Goal: Task Accomplishment & Management: Manage account settings

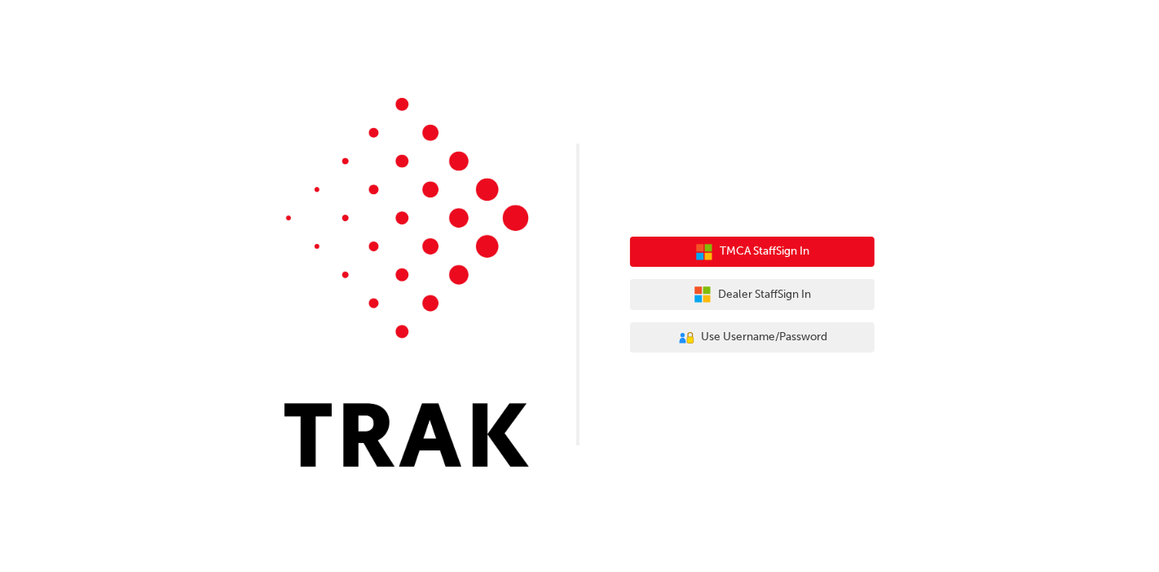
click at [763, 254] on span "TMCA Staff Sign In" at bounding box center [765, 251] width 90 height 19
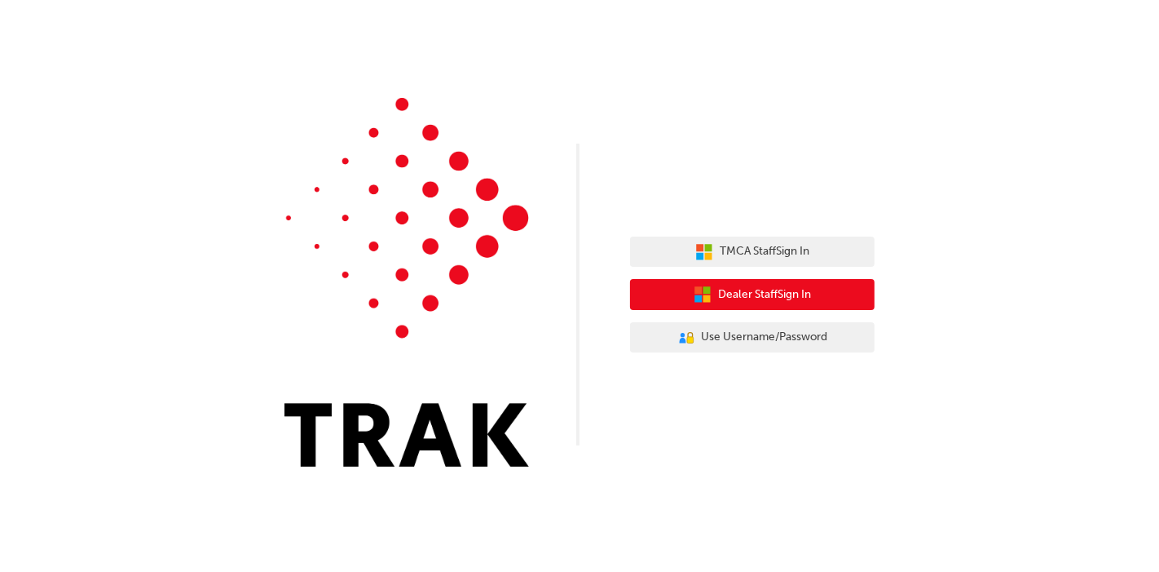
click at [771, 289] on span "Dealer Staff Sign In" at bounding box center [764, 294] width 93 height 19
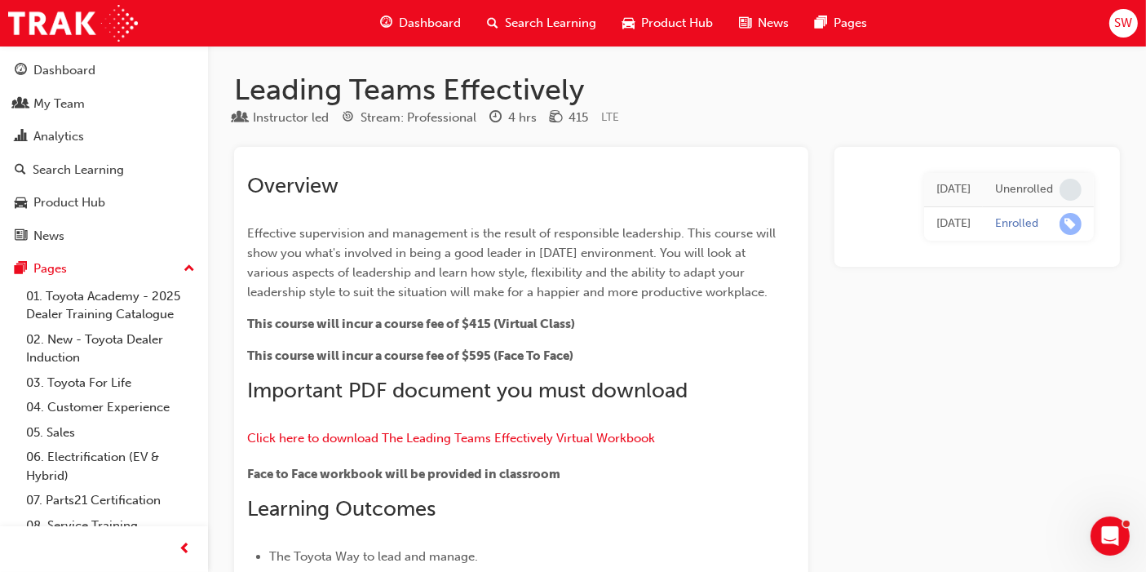
click at [528, 26] on span "Search Learning" at bounding box center [550, 23] width 91 height 19
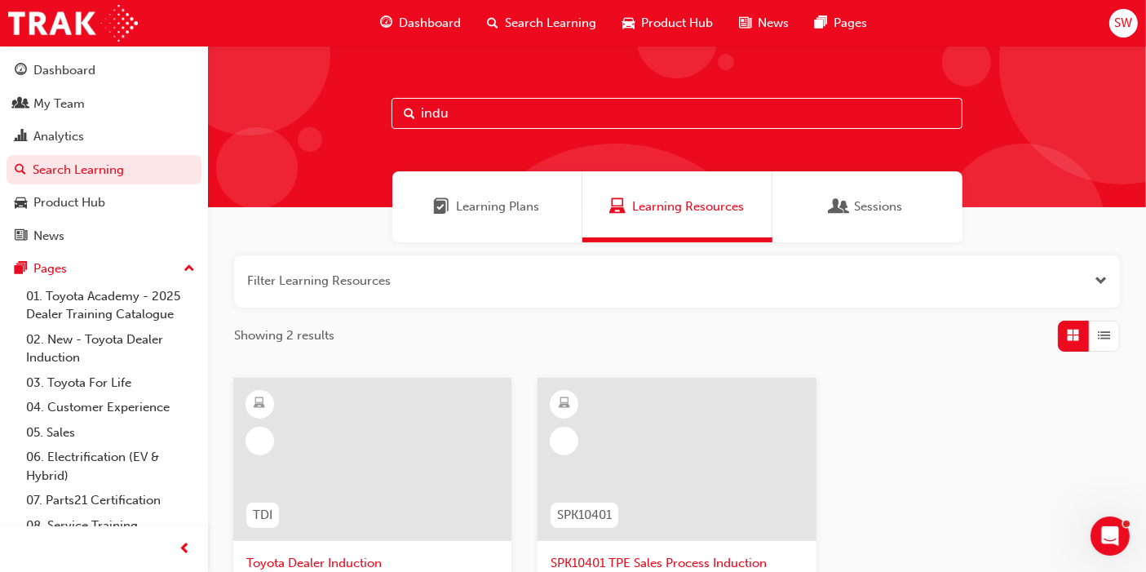
click at [486, 124] on input "indu" at bounding box center [676, 113] width 571 height 31
drag, startPoint x: 479, startPoint y: 121, endPoint x: 299, endPoint y: 122, distance: 180.2
click at [300, 122] on div "indu" at bounding box center [677, 126] width 938 height 161
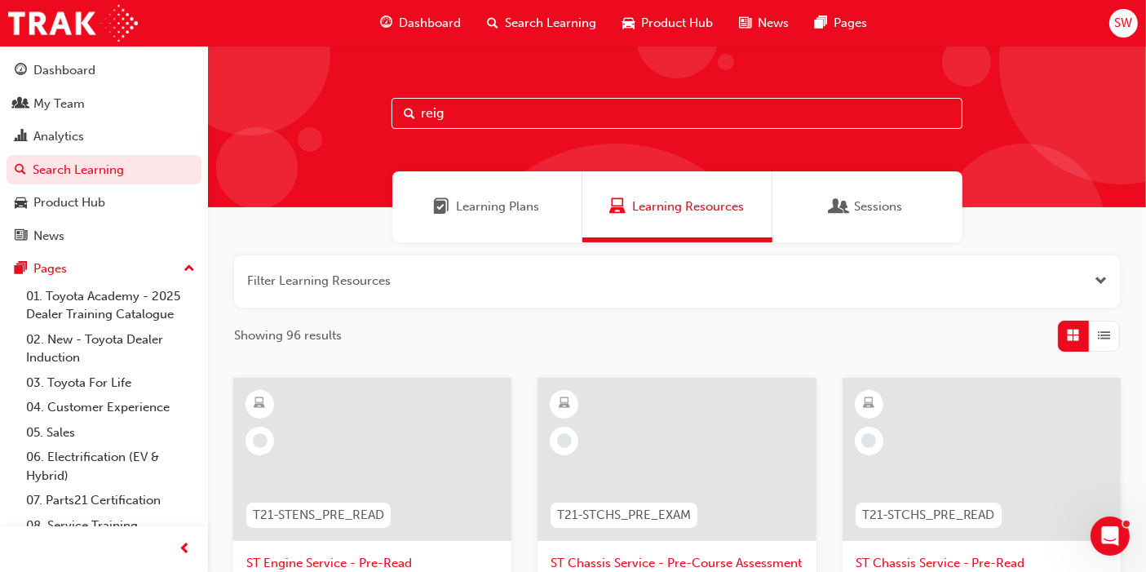
type input "reig"
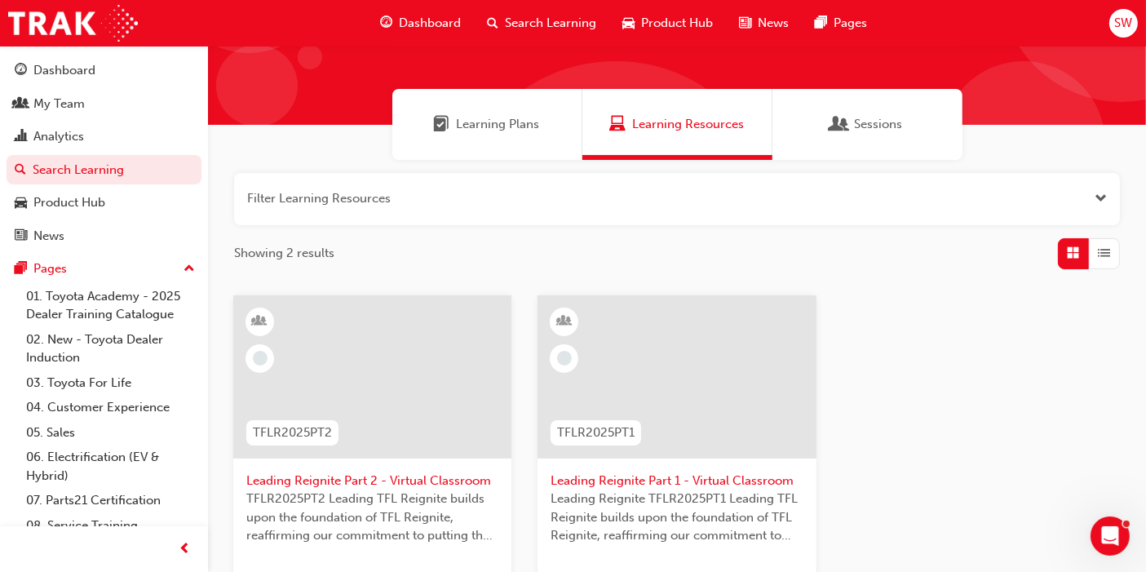
scroll to position [181, 0]
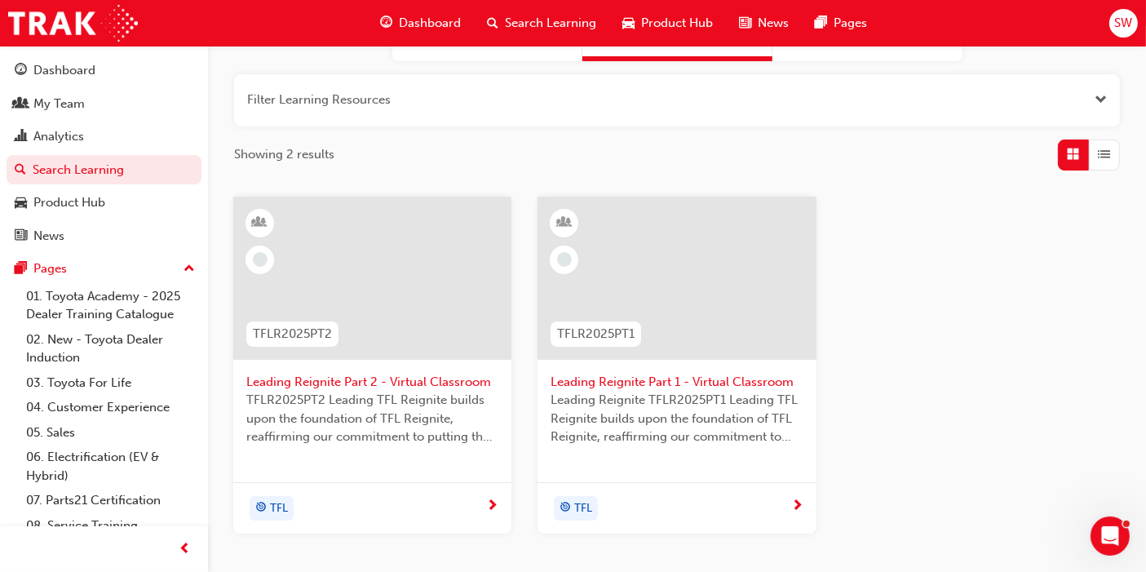
click at [431, 294] on div at bounding box center [372, 278] width 278 height 163
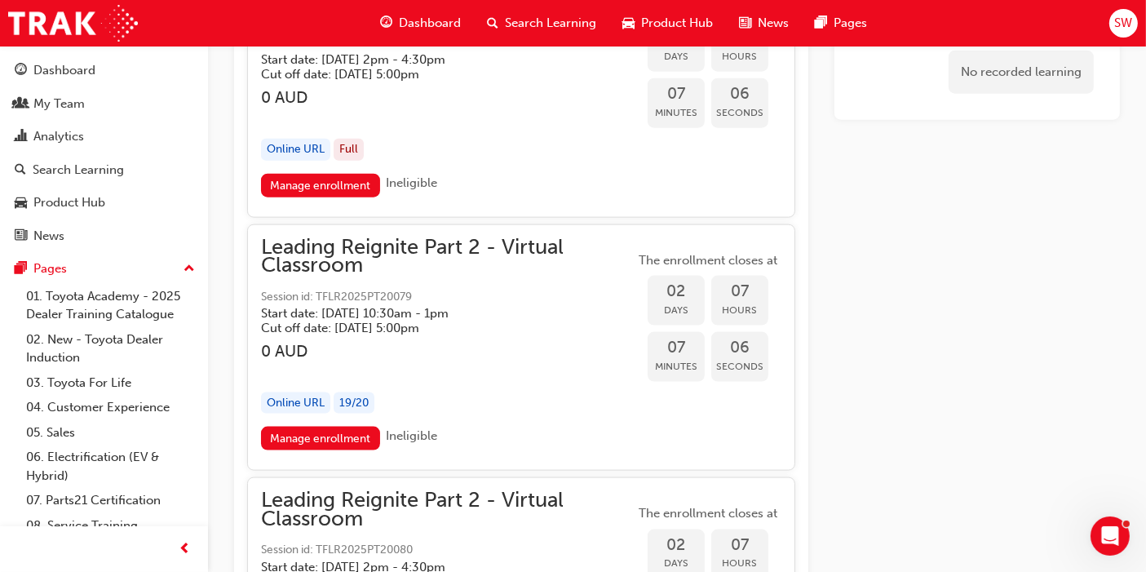
scroll to position [2082, 0]
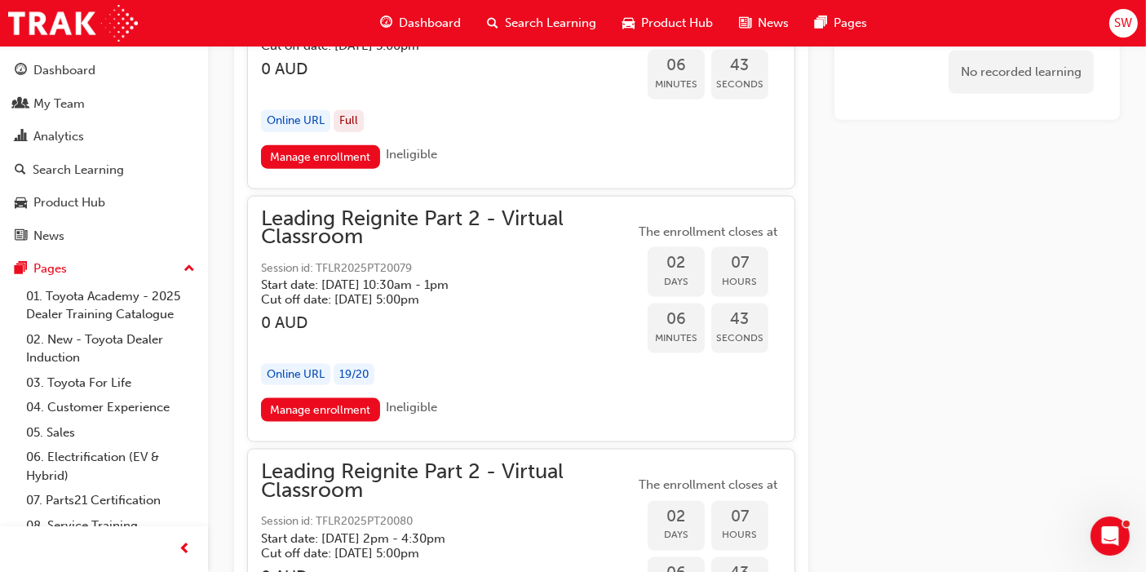
click at [510, 379] on div "Online URL 19 / 20" at bounding box center [447, 375] width 373 height 22
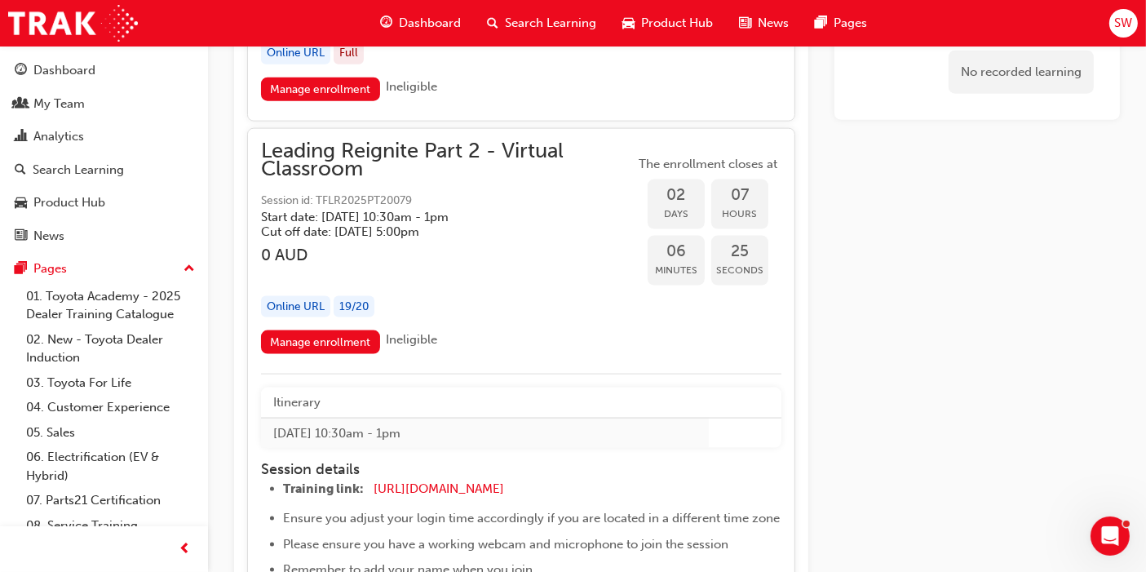
scroll to position [2173, 0]
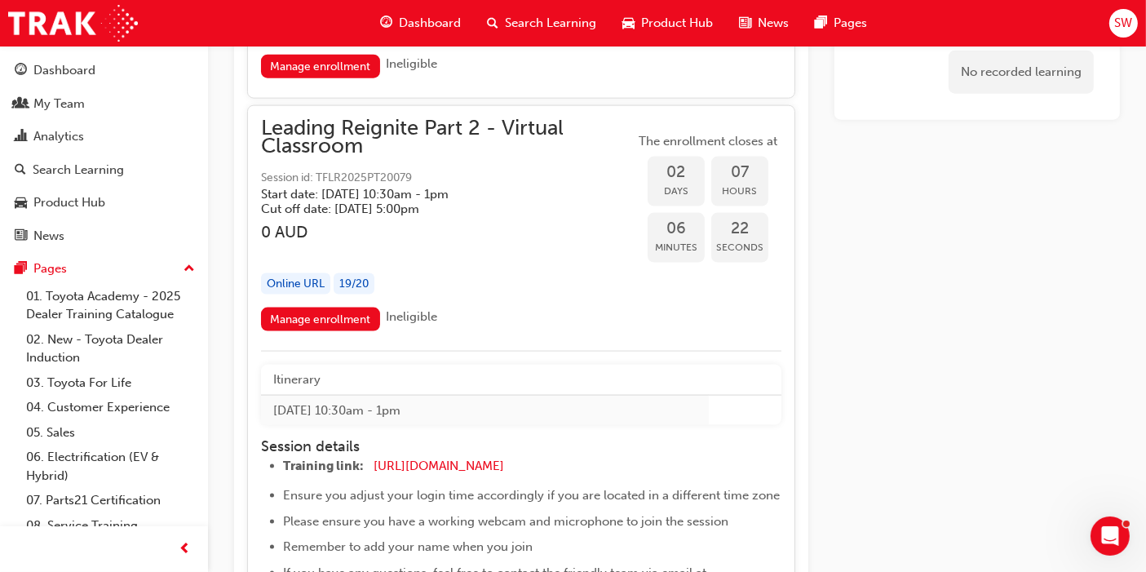
drag, startPoint x: 284, startPoint y: 316, endPoint x: 396, endPoint y: 328, distance: 113.2
click at [284, 316] on link "Manage enrollment" at bounding box center [320, 319] width 119 height 24
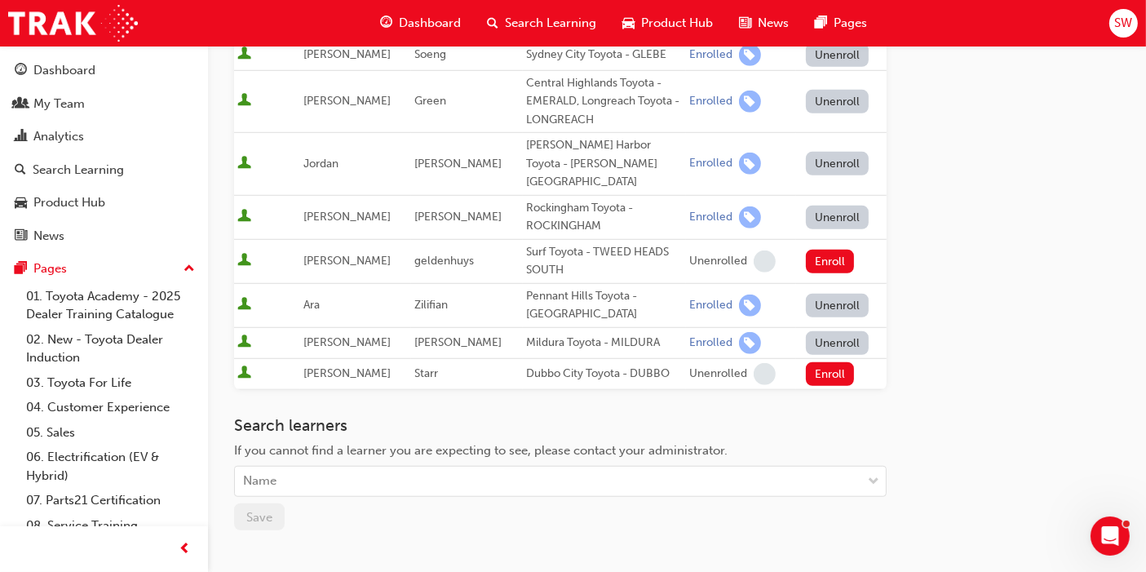
scroll to position [1167, 0]
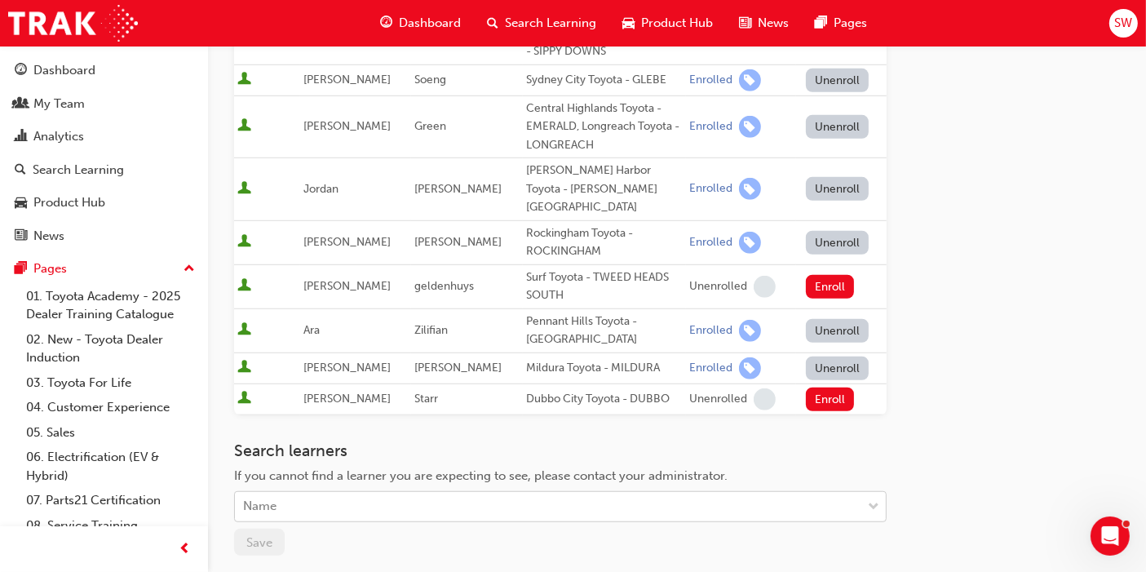
click at [356, 492] on div "Name" at bounding box center [548, 506] width 626 height 29
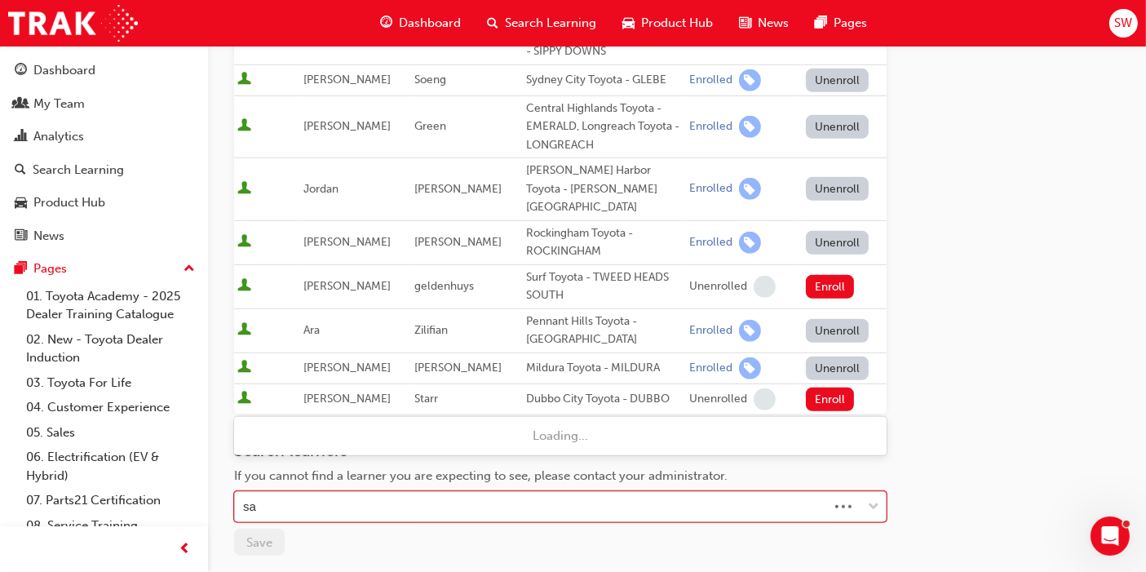
type input "[PERSON_NAME]"
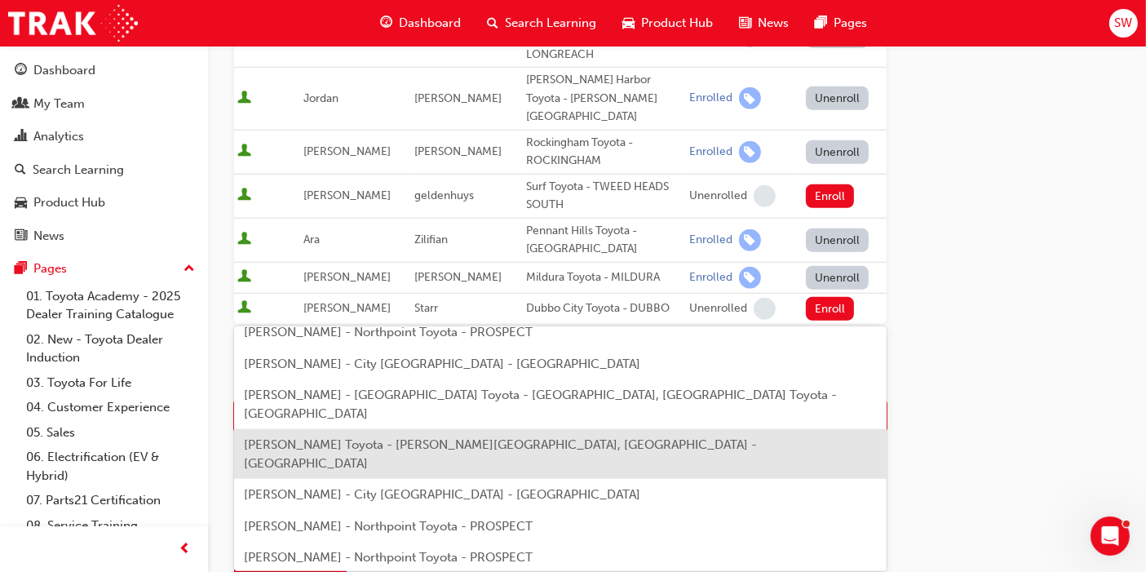
scroll to position [0, 0]
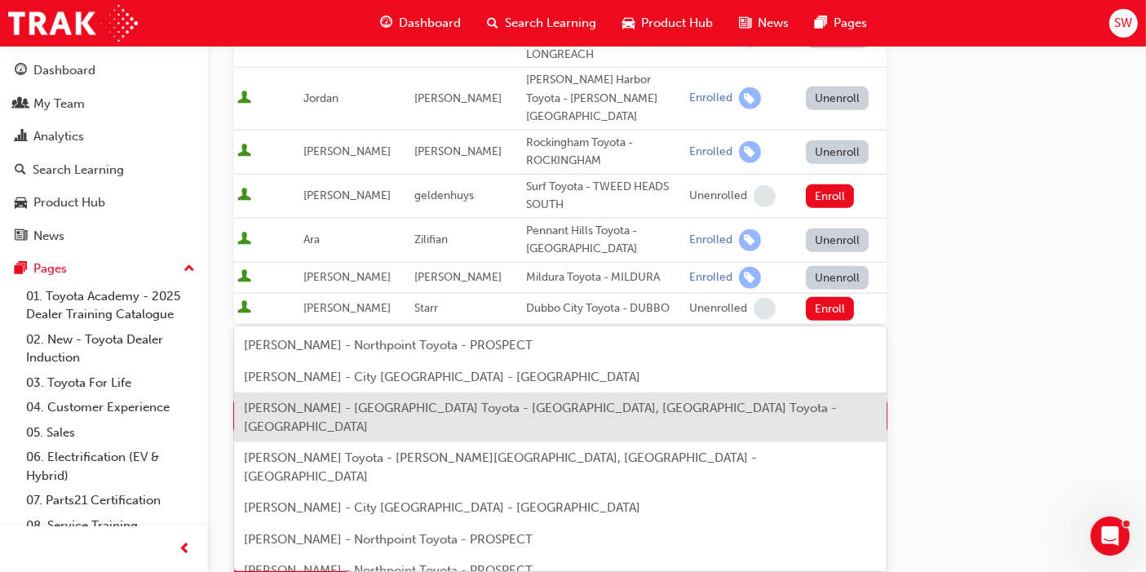
click at [375, 409] on span "[PERSON_NAME] - [GEOGRAPHIC_DATA] Toyota - [GEOGRAPHIC_DATA], [GEOGRAPHIC_DATA]…" at bounding box center [540, 416] width 593 height 33
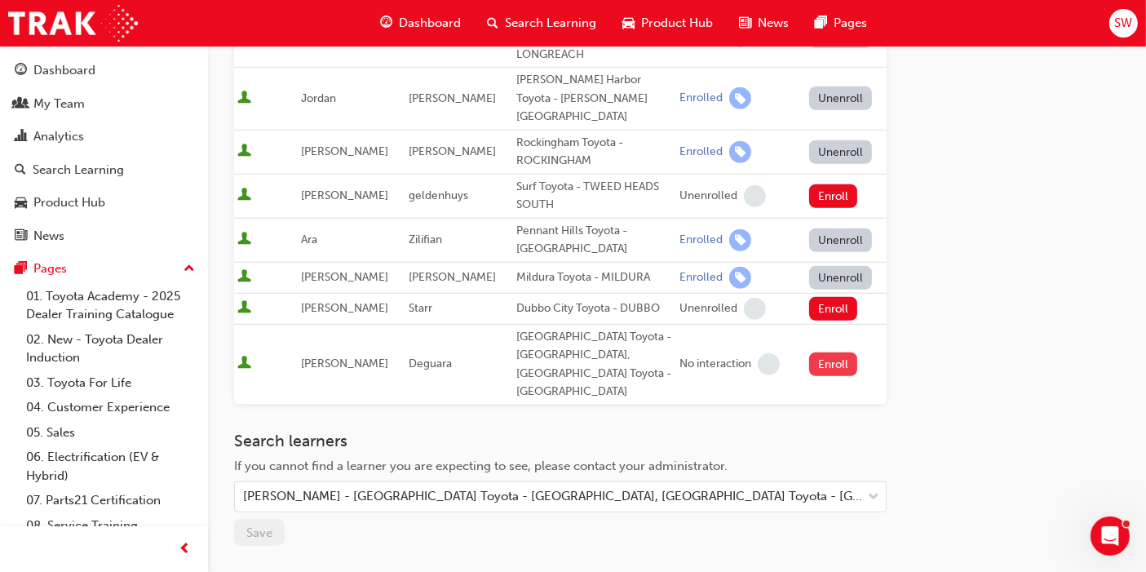
click at [823, 352] on button "Enroll" at bounding box center [833, 364] width 49 height 24
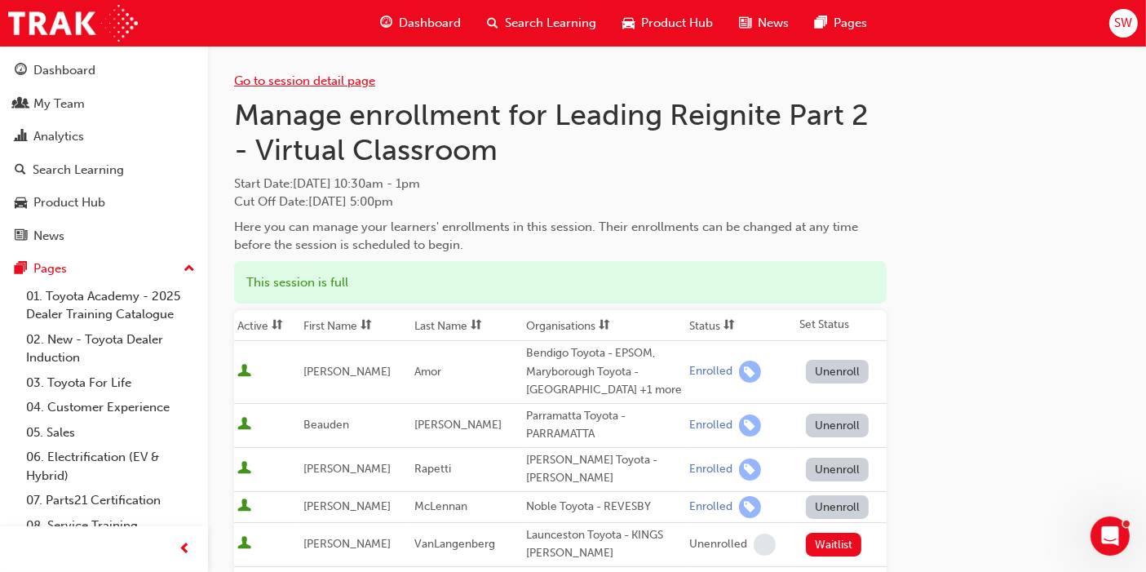
click at [325, 81] on link "Go to session detail page" at bounding box center [304, 80] width 141 height 15
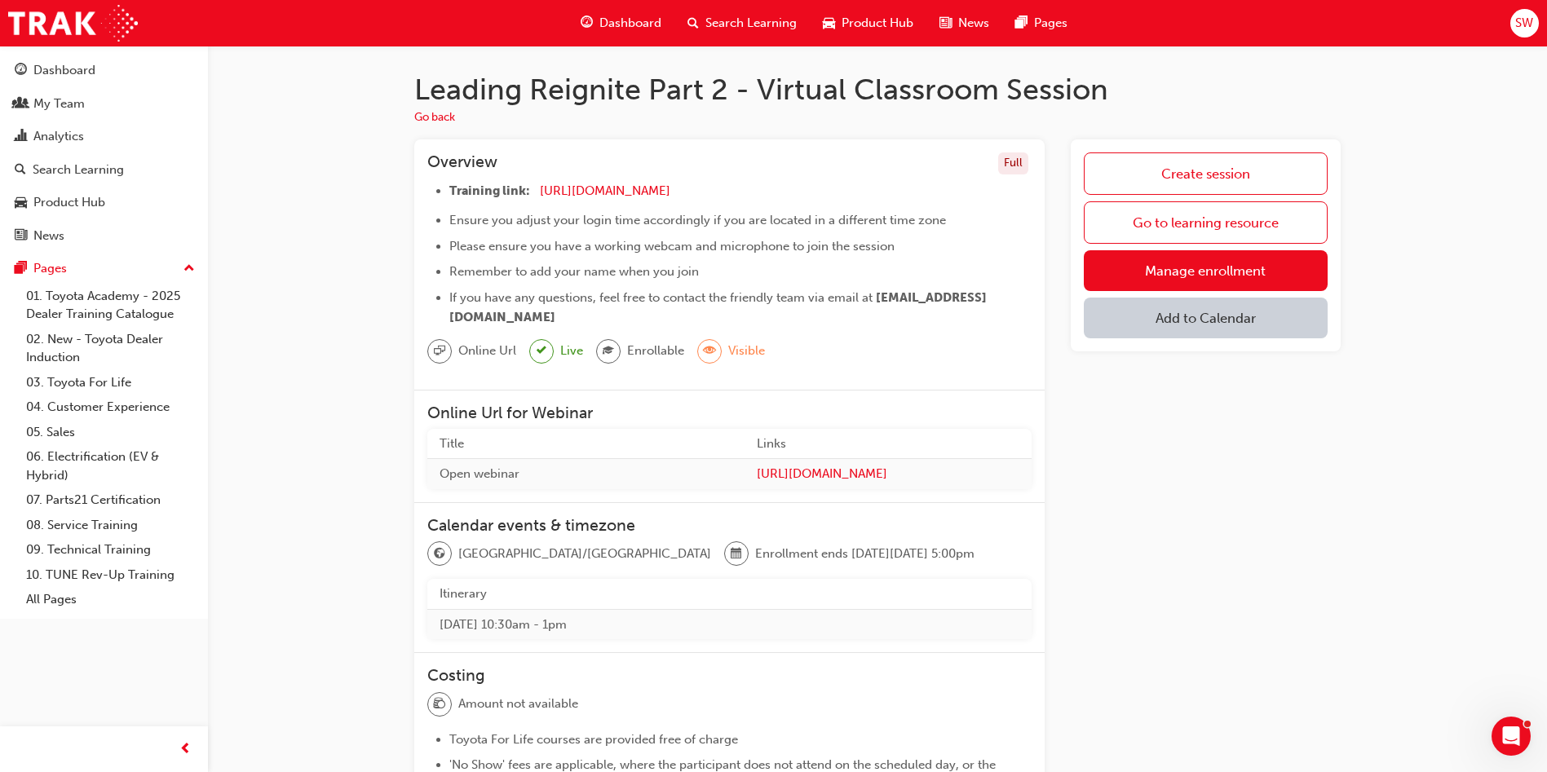
drag, startPoint x: 770, startPoint y: 420, endPoint x: 1127, endPoint y: 519, distance: 370.7
click at [1127, 519] on div "Create session Go to learning resource Manage enrollment Add to Calendar" at bounding box center [1206, 601] width 270 height 925
drag, startPoint x: 749, startPoint y: 188, endPoint x: 530, endPoint y: 199, distance: 218.8
click at [530, 199] on li "Training link: [URL][DOMAIN_NAME] ​" at bounding box center [740, 193] width 582 height 24
copy li "[URL][DOMAIN_NAME]"
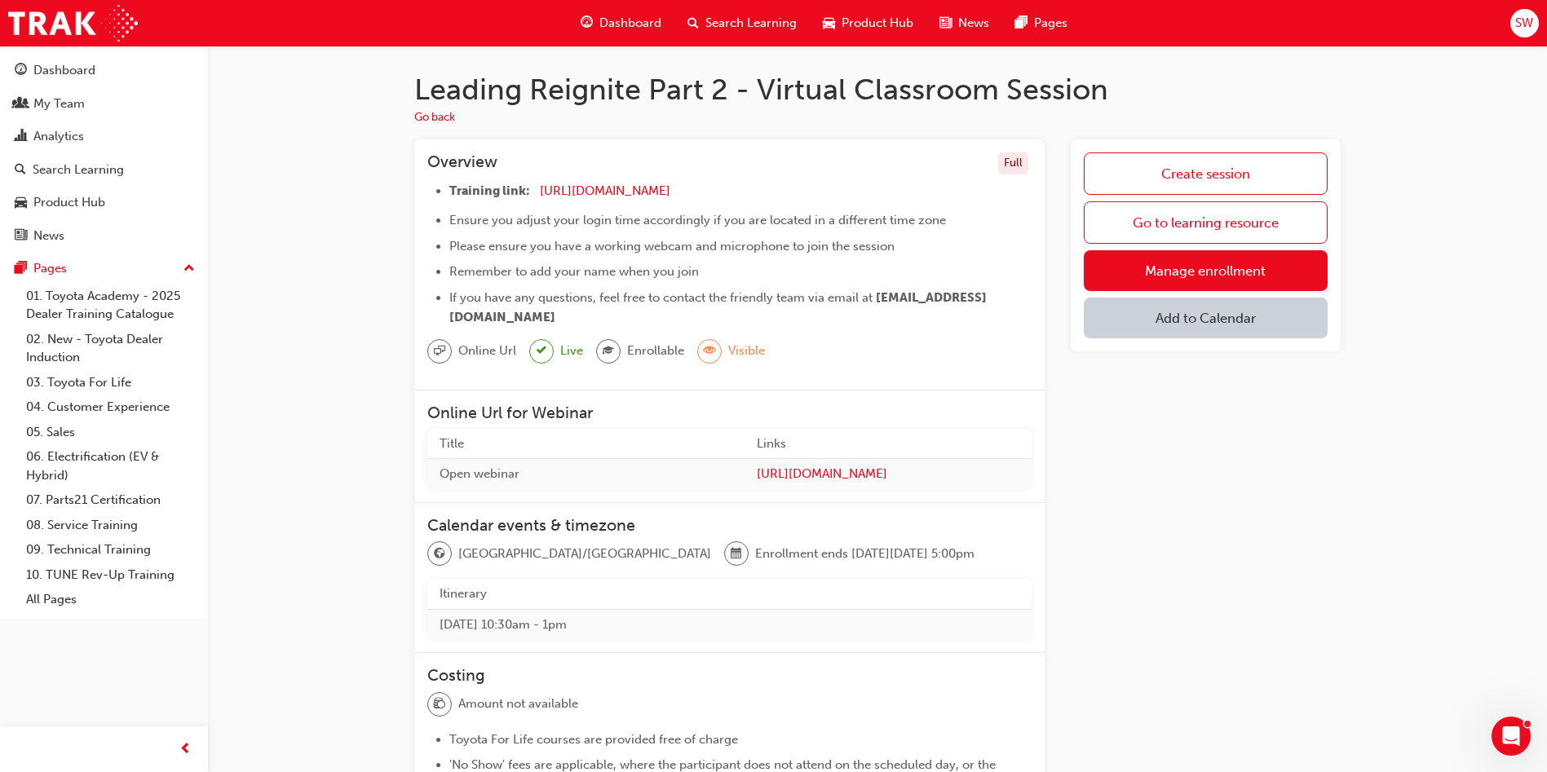
click at [745, 183] on li "Training link: [URL][DOMAIN_NAME] ​" at bounding box center [740, 193] width 582 height 24
drag, startPoint x: 686, startPoint y: 197, endPoint x: 537, endPoint y: 197, distance: 148.4
click at [537, 197] on li "Training link: [URL][DOMAIN_NAME] ​" at bounding box center [740, 193] width 582 height 24
copy li "[URL][DOMAIN_NAME]"
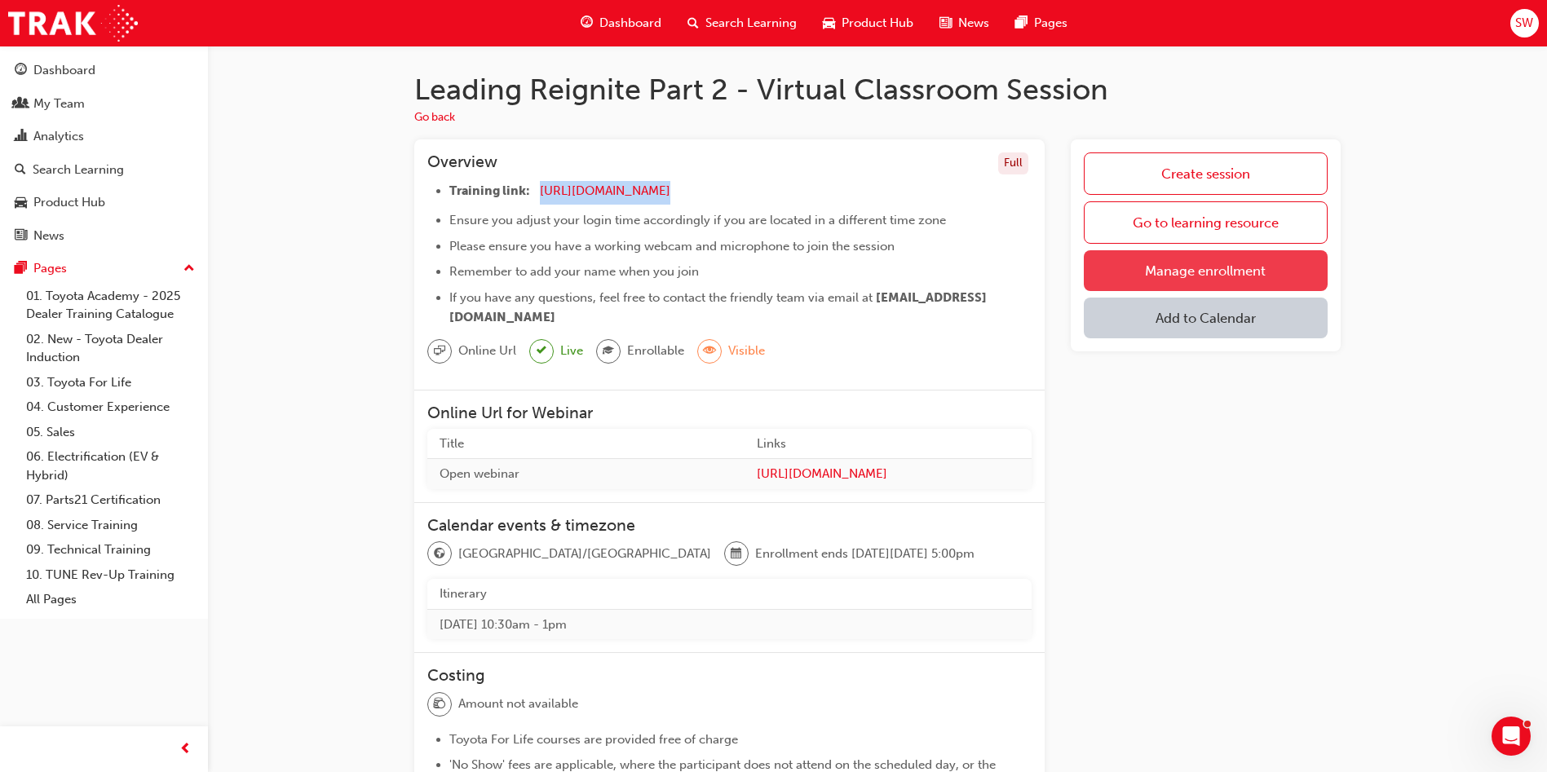
click at [1159, 273] on link "Manage enrollment" at bounding box center [1206, 270] width 244 height 41
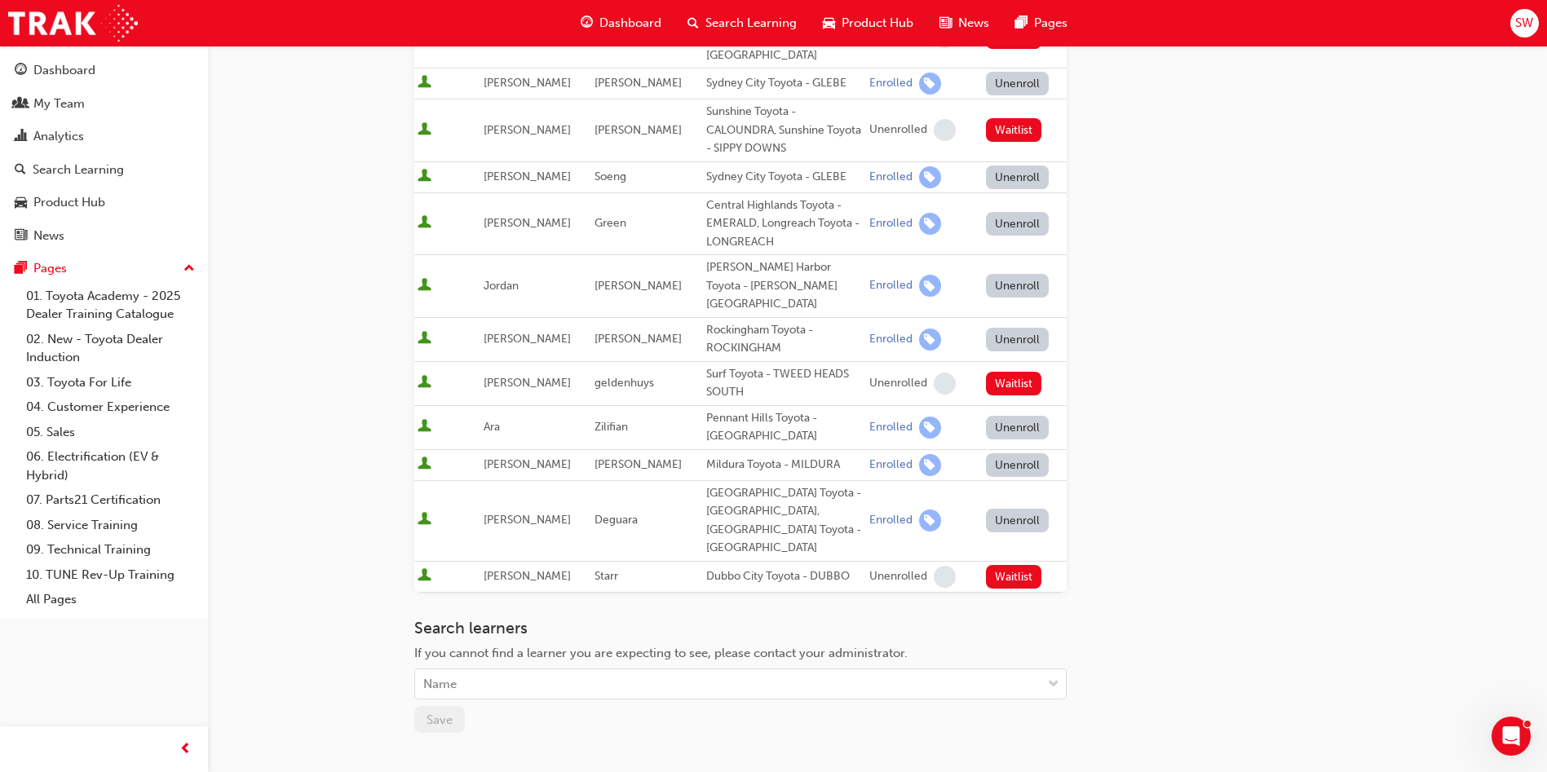
scroll to position [489, 0]
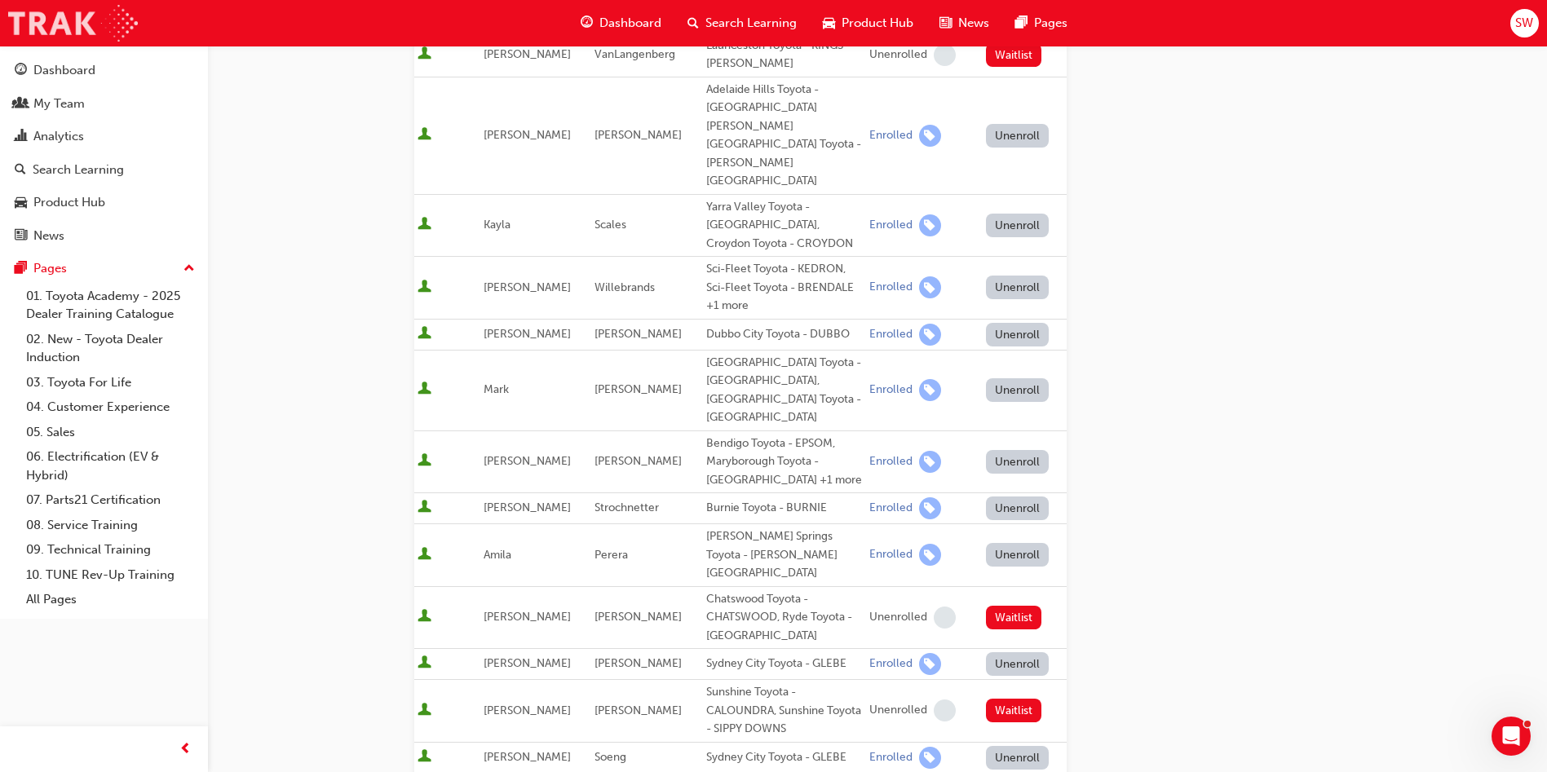
click at [55, 35] on img at bounding box center [73, 23] width 130 height 37
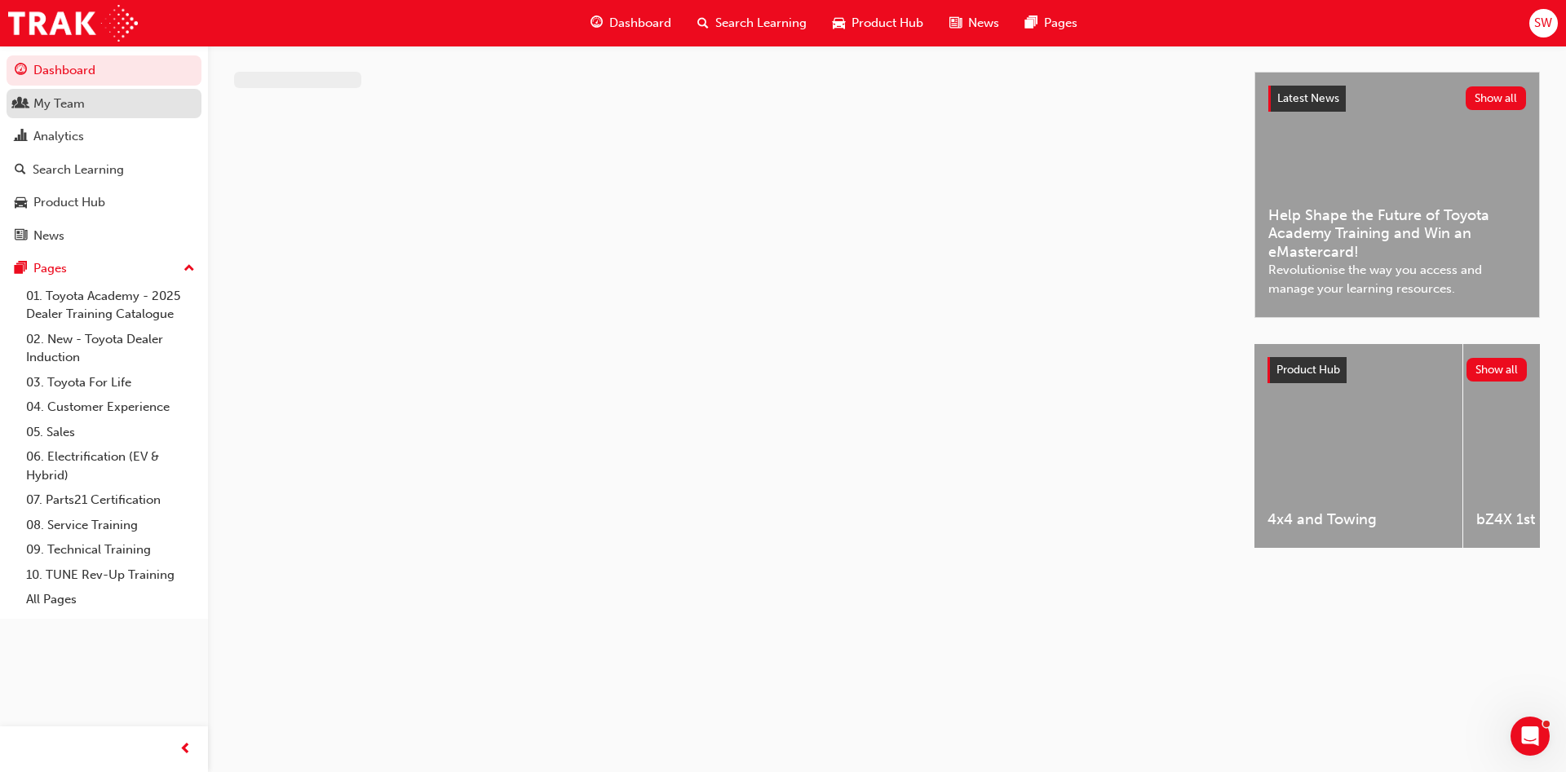
click at [65, 99] on div "My Team" at bounding box center [58, 104] width 51 height 19
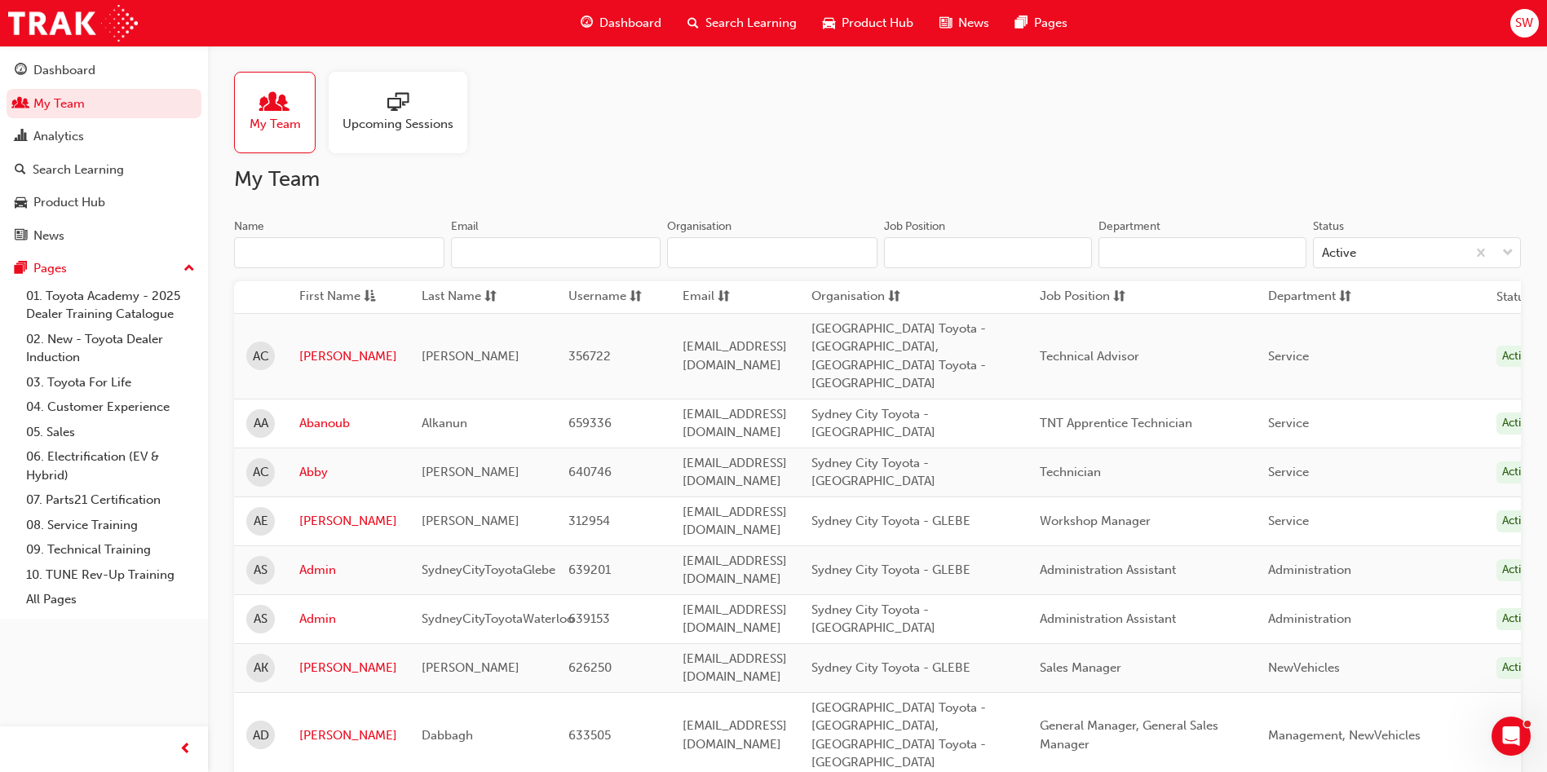
click at [338, 254] on input "Name" at bounding box center [339, 252] width 210 height 31
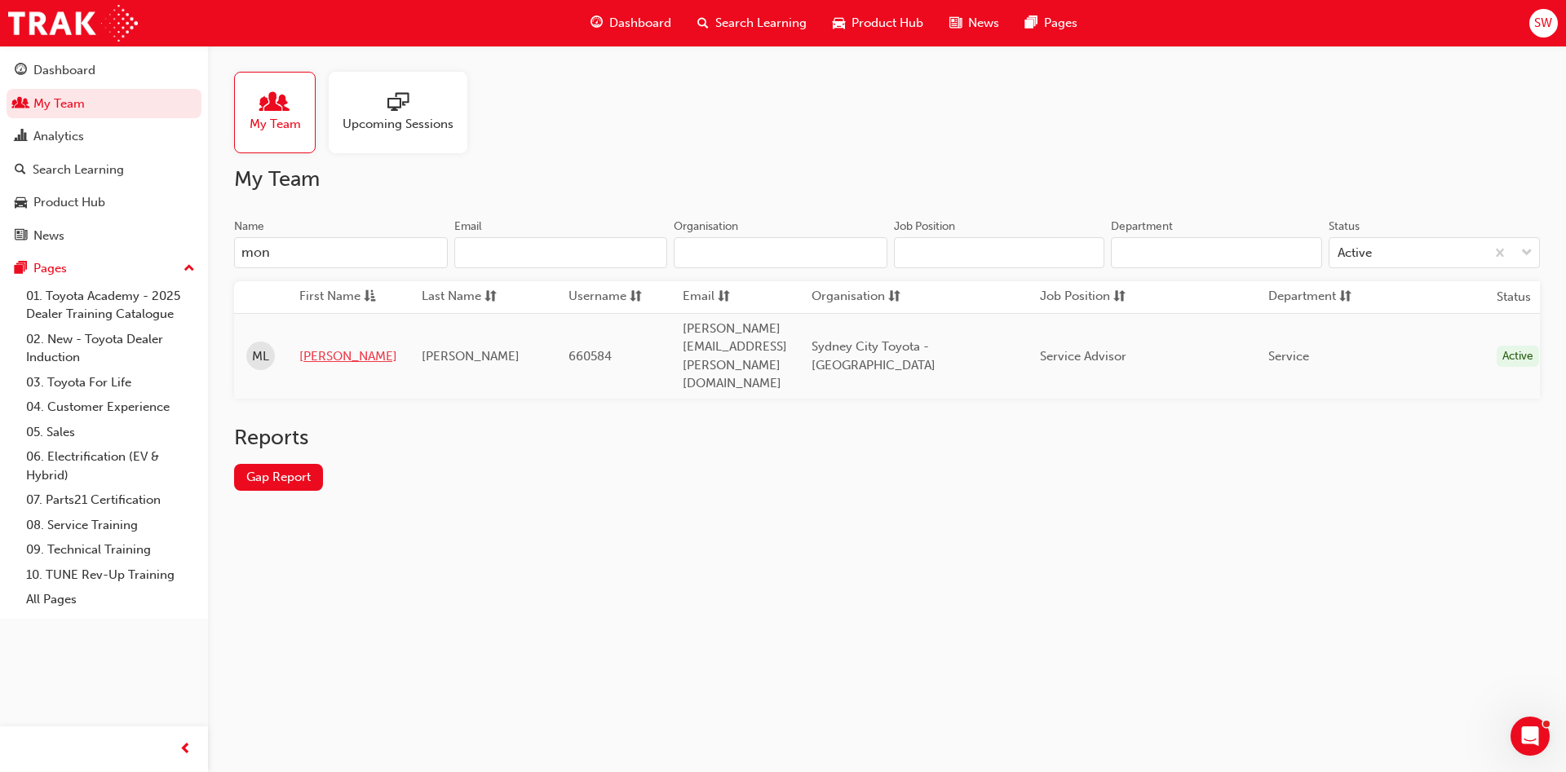
type input "mon"
click at [331, 347] on link "[PERSON_NAME]" at bounding box center [348, 356] width 98 height 19
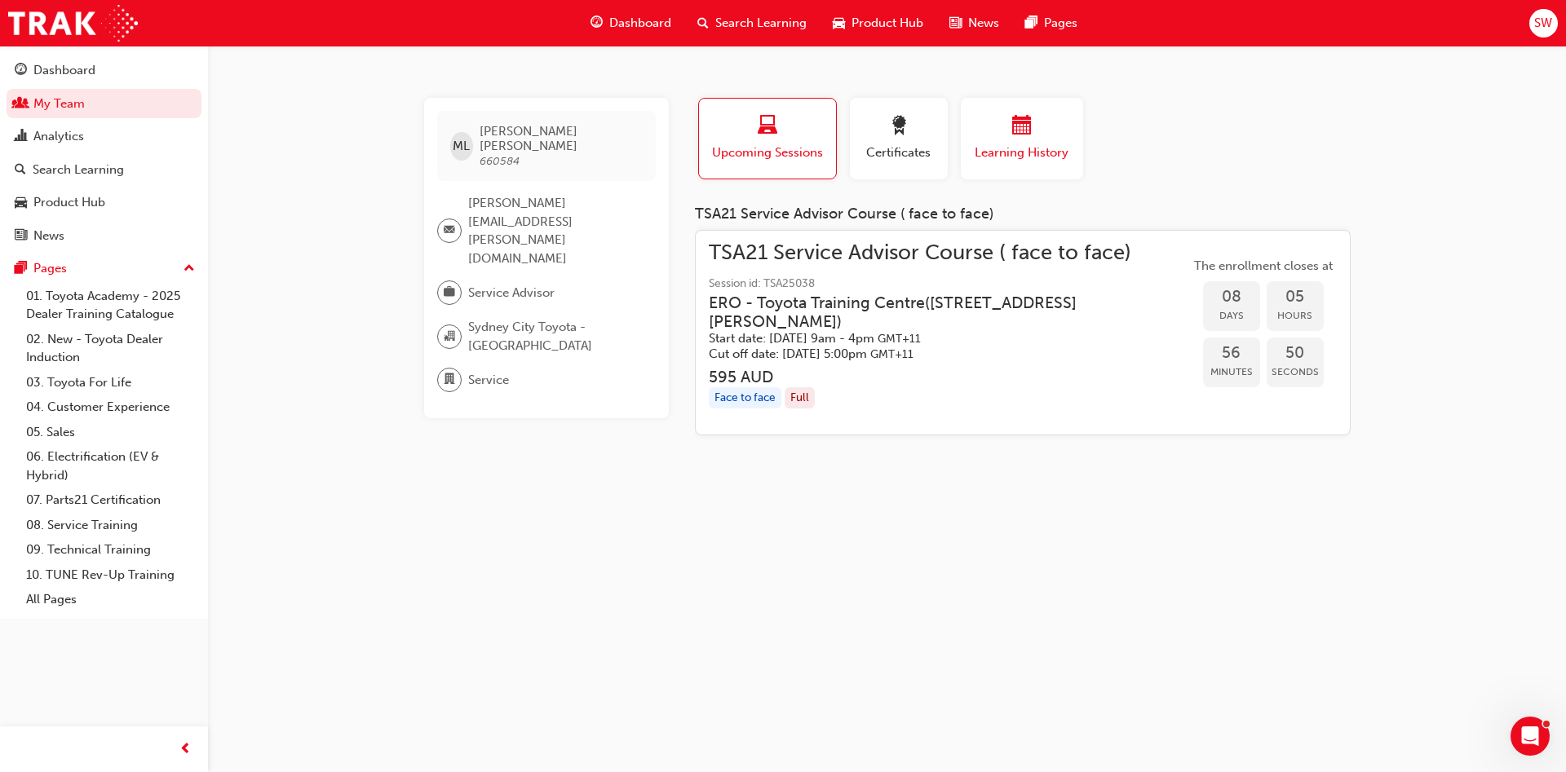
click at [1057, 131] on div "button" at bounding box center [1022, 128] width 98 height 25
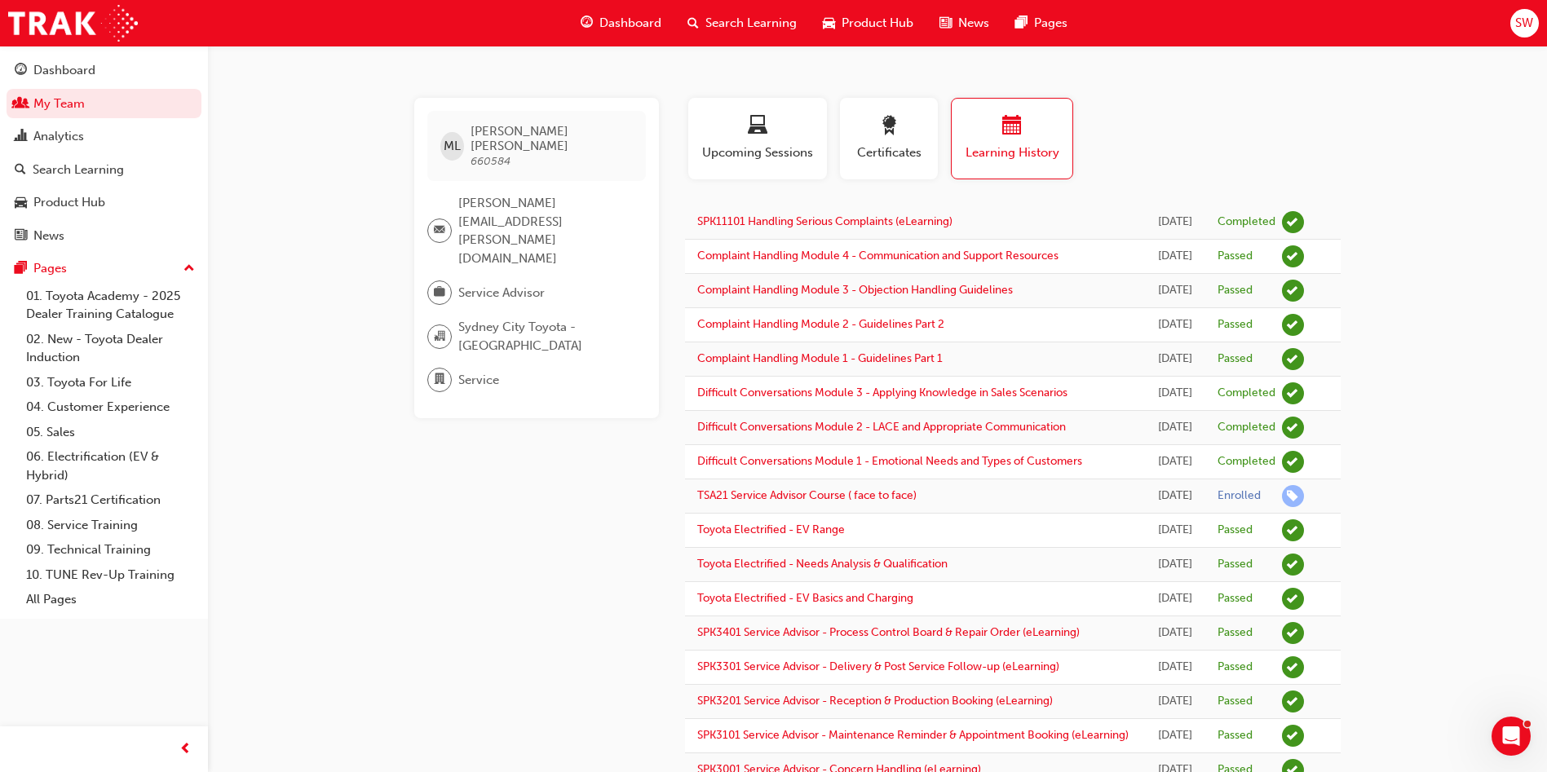
click at [769, 20] on span "Search Learning" at bounding box center [750, 23] width 91 height 19
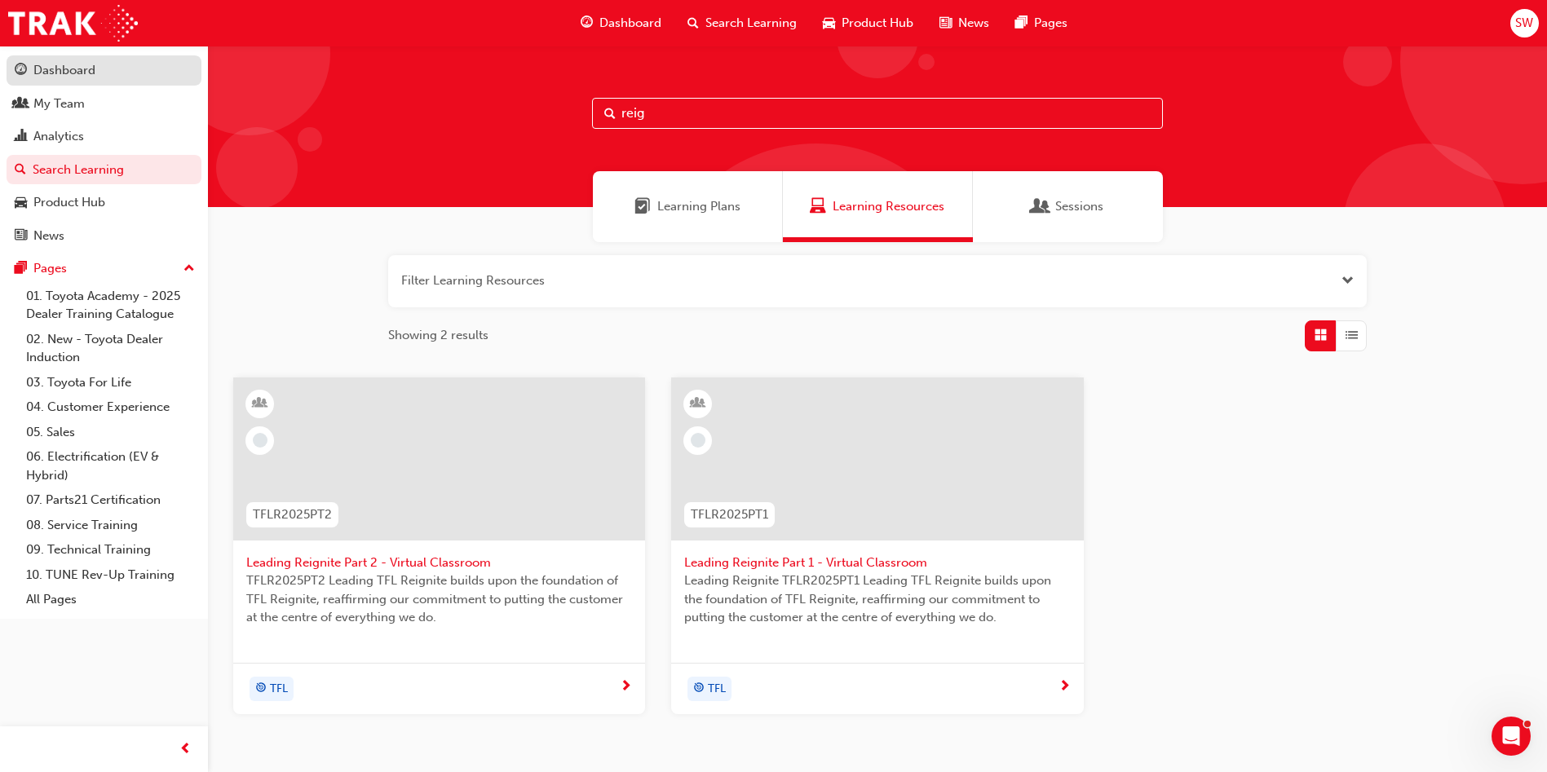
click at [86, 62] on div "Dashboard" at bounding box center [64, 70] width 62 height 19
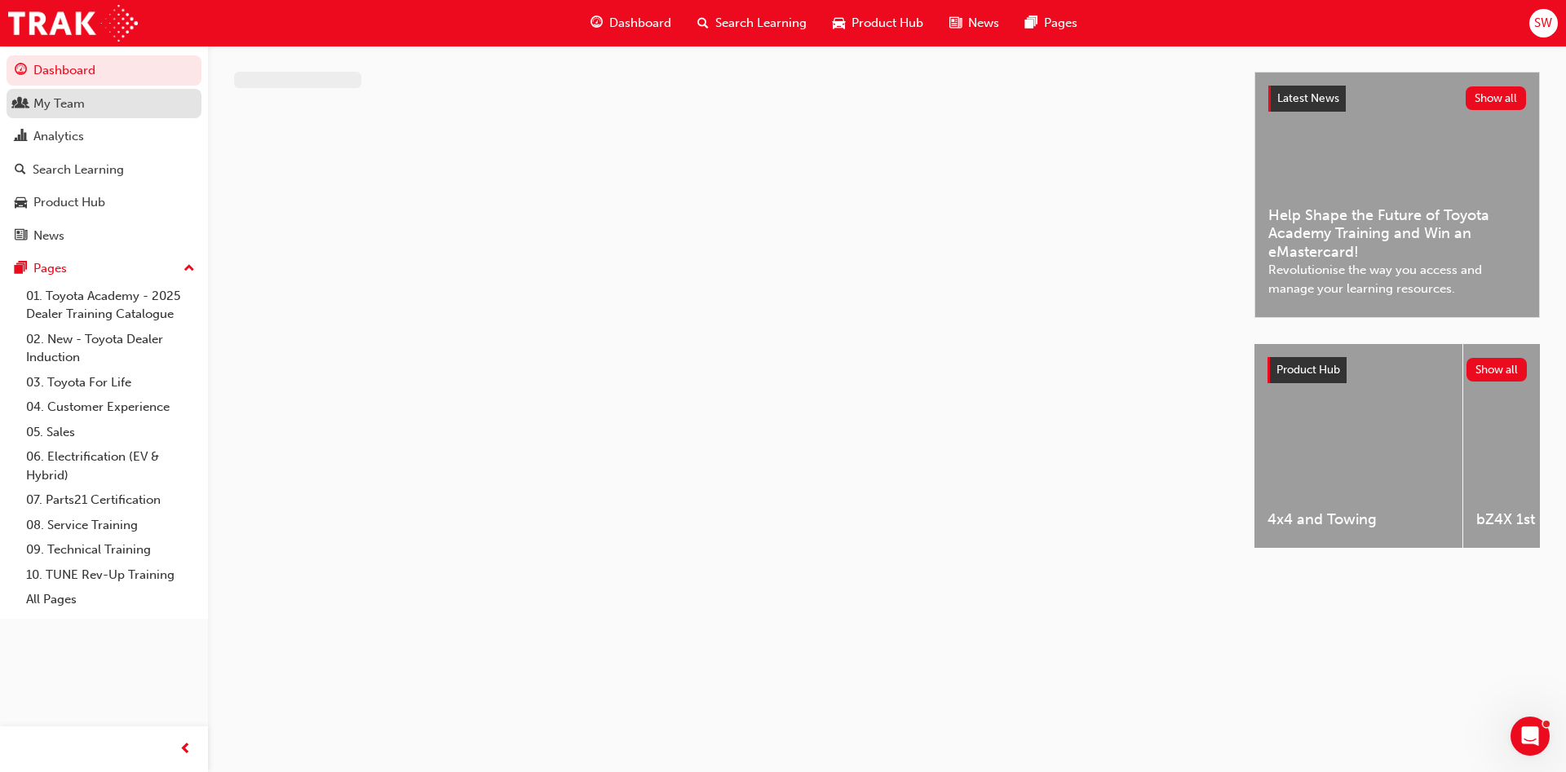
click at [65, 112] on div "My Team" at bounding box center [58, 104] width 51 height 19
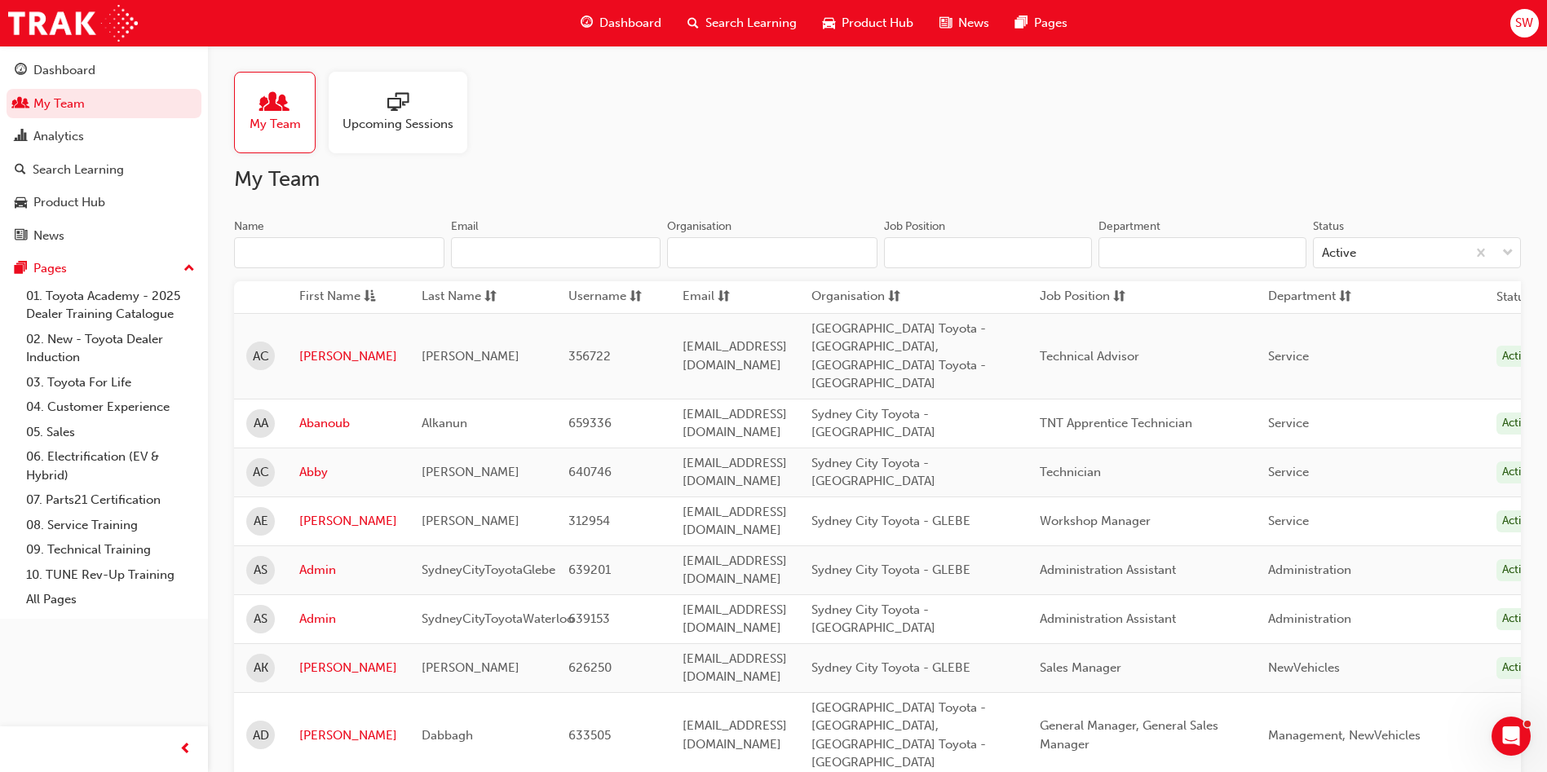
click at [346, 246] on input "Name" at bounding box center [339, 252] width 210 height 31
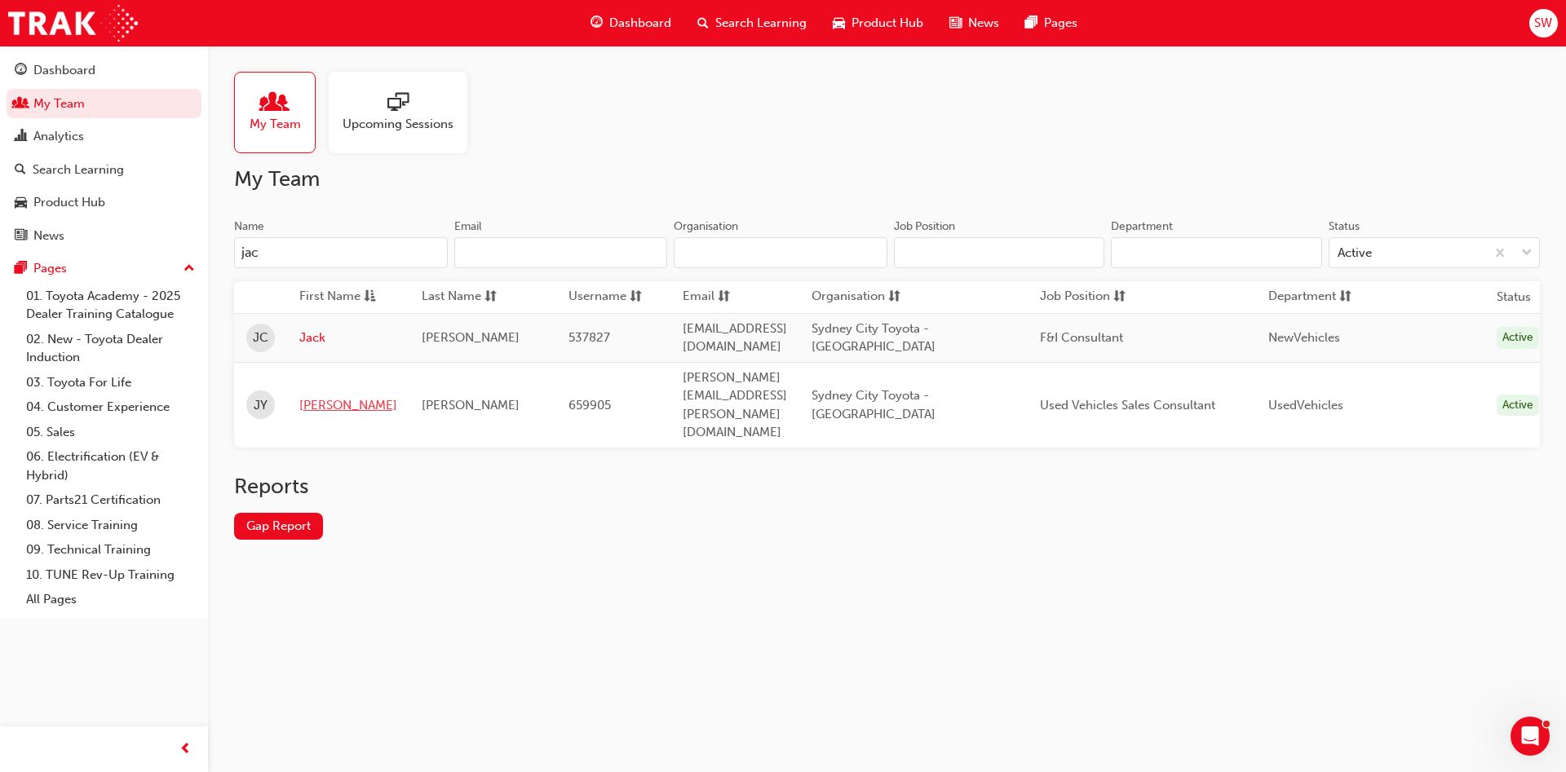
type input "jac"
drag, startPoint x: 316, startPoint y: 374, endPoint x: 360, endPoint y: 359, distance: 45.9
click at [317, 396] on link "[PERSON_NAME]" at bounding box center [348, 405] width 98 height 19
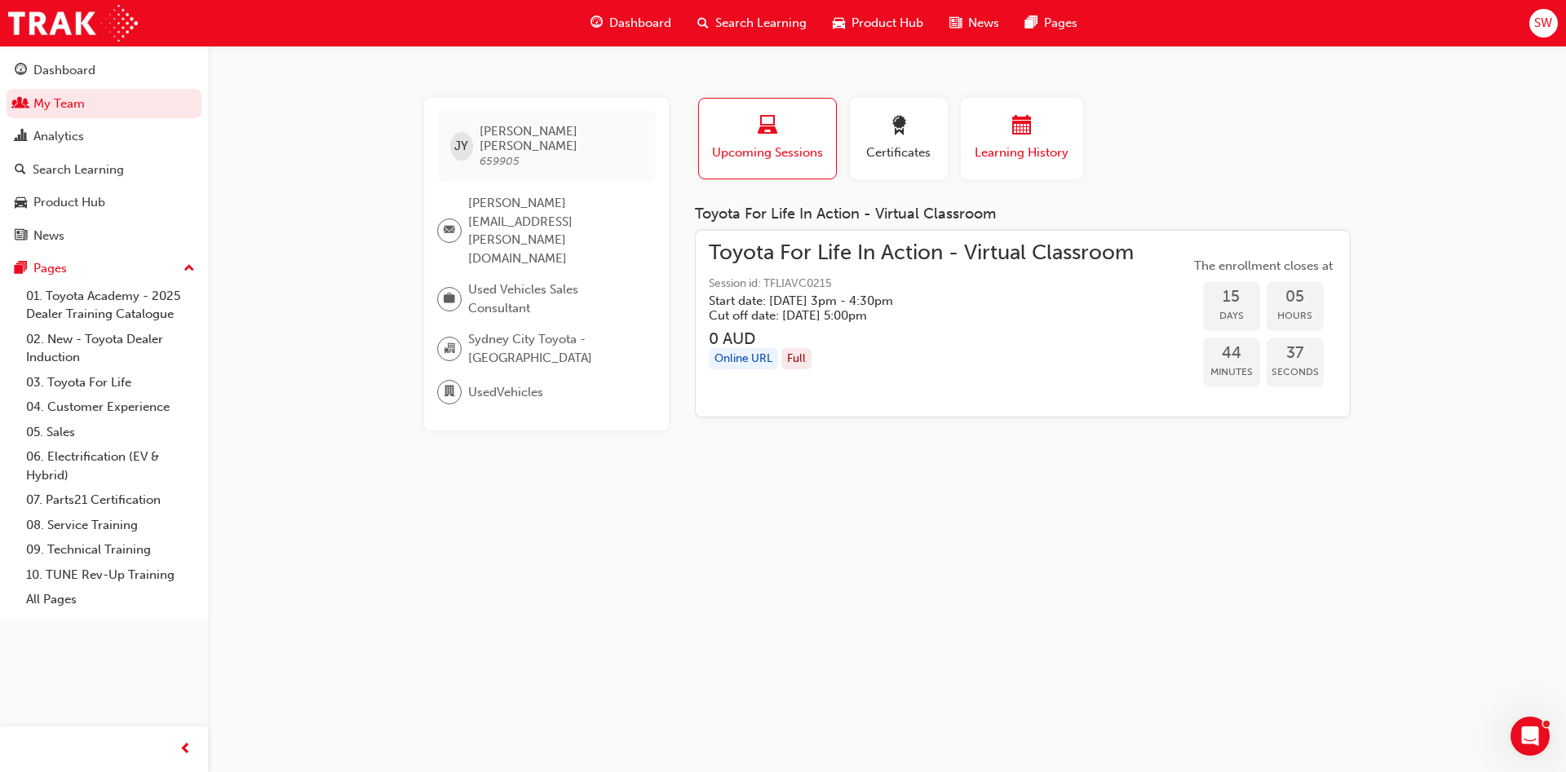
click at [1018, 139] on div "button" at bounding box center [1022, 128] width 98 height 25
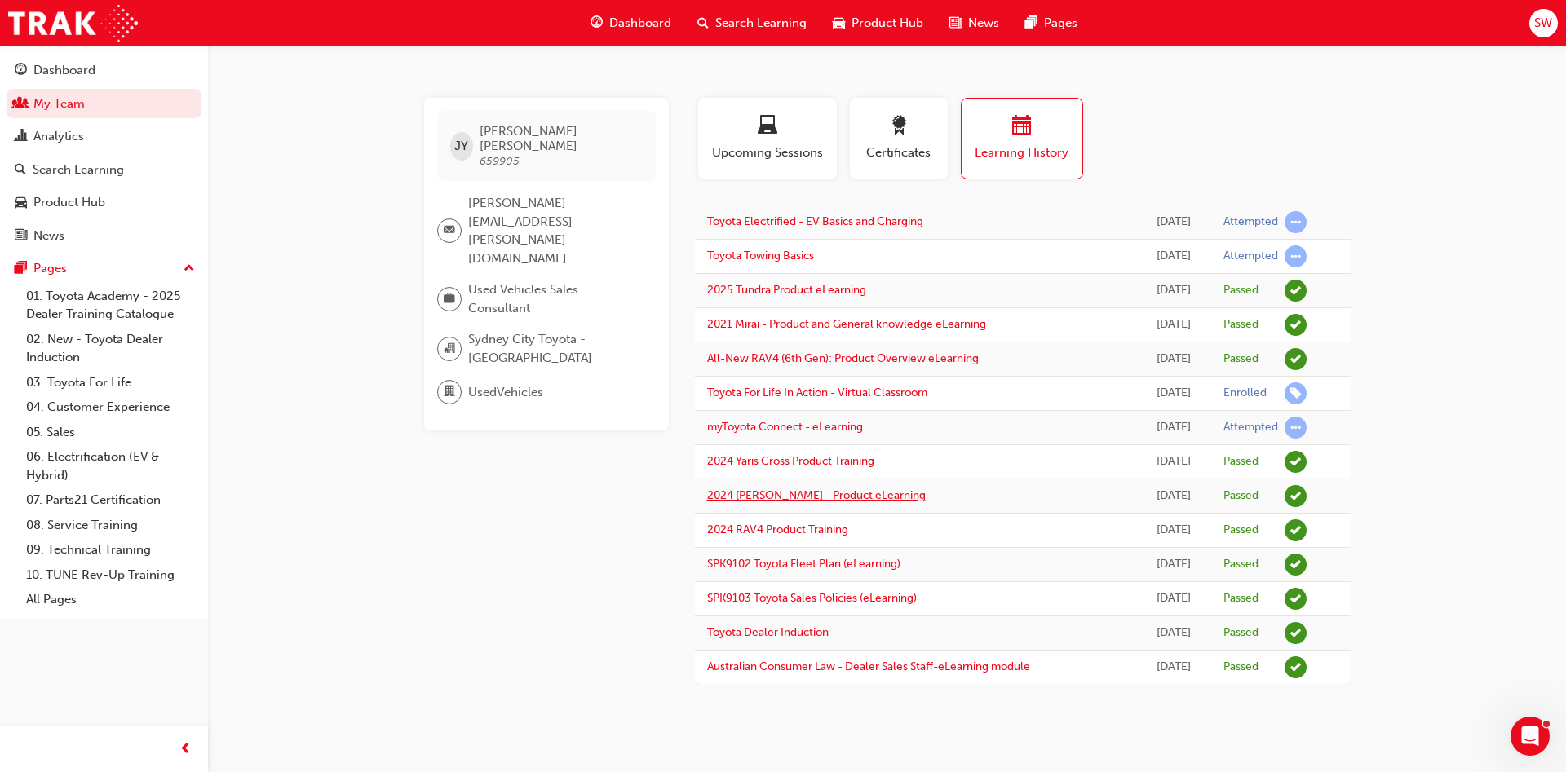
click at [835, 498] on link "2024 [PERSON_NAME] - Product eLearning" at bounding box center [816, 495] width 219 height 14
